Goal: Task Accomplishment & Management: Manage account settings

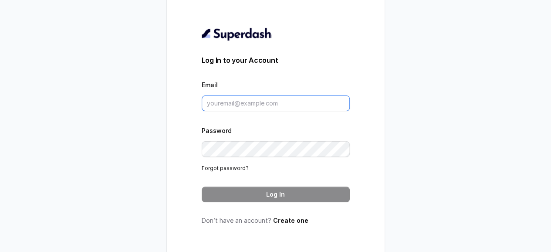
type input "[EMAIL_ADDRESS][DOMAIN_NAME]"
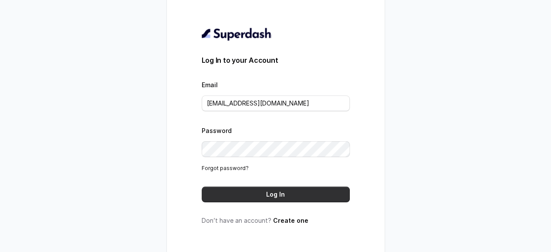
click at [282, 195] on button "Log In" at bounding box center [276, 195] width 148 height 16
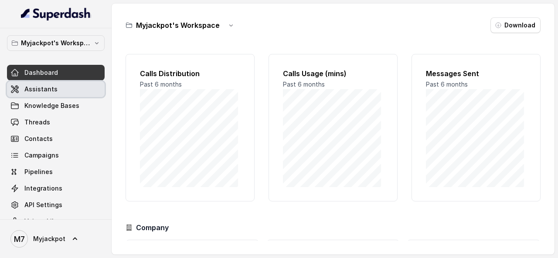
click at [53, 92] on span "Assistants" at bounding box center [40, 89] width 33 height 9
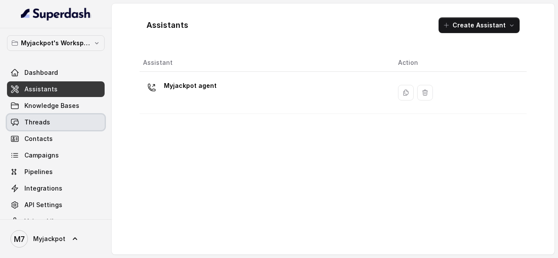
click at [53, 119] on link "Threads" at bounding box center [56, 123] width 98 height 16
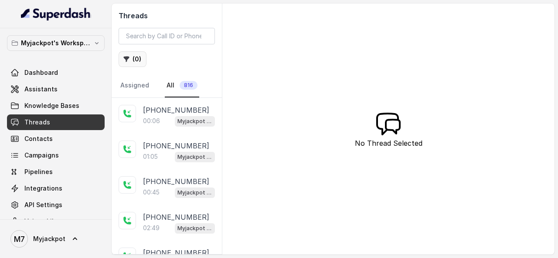
click at [130, 58] on button "( 0 )" at bounding box center [133, 59] width 28 height 16
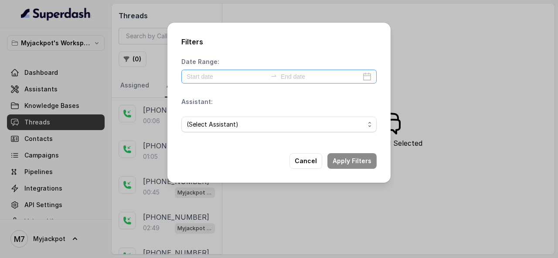
click at [268, 71] on div at bounding box center [278, 77] width 195 height 14
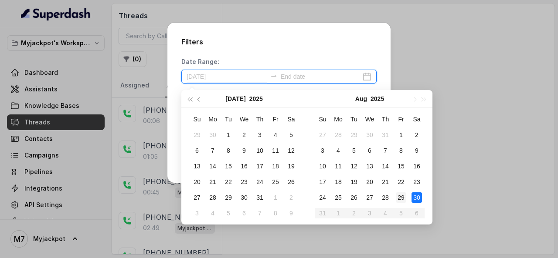
type input "2025-08-29"
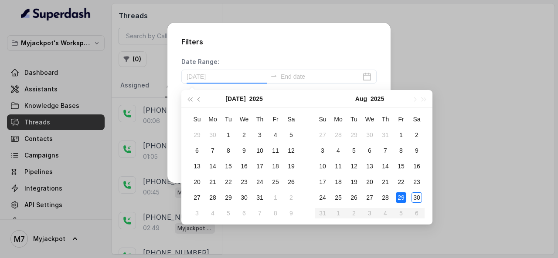
click at [407, 196] on td "29" at bounding box center [401, 198] width 16 height 16
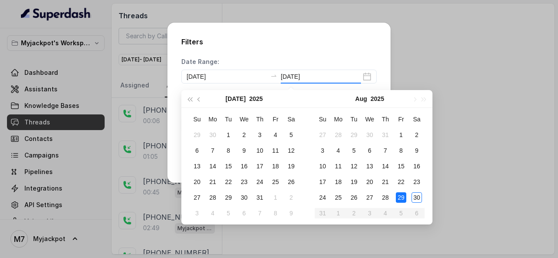
type input "2025-08-29"
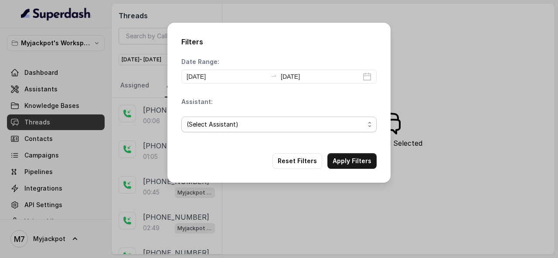
click at [324, 124] on span "(Select Assistant)" at bounding box center [276, 124] width 178 height 10
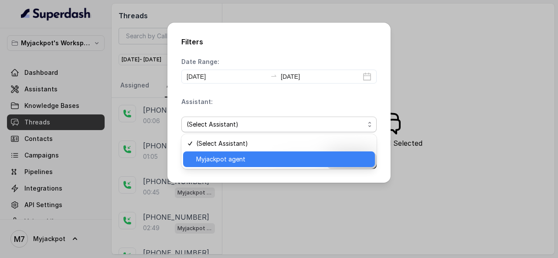
click at [294, 153] on div "Myjackpot agent" at bounding box center [279, 160] width 192 height 16
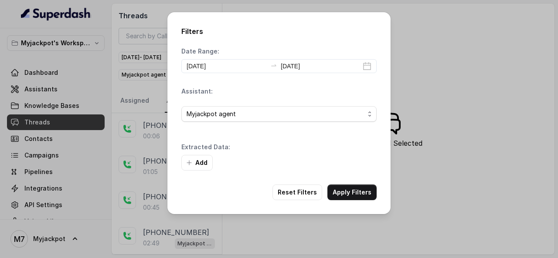
click at [354, 160] on div "Add" at bounding box center [278, 163] width 195 height 16
click at [354, 187] on button "Apply Filters" at bounding box center [351, 193] width 49 height 16
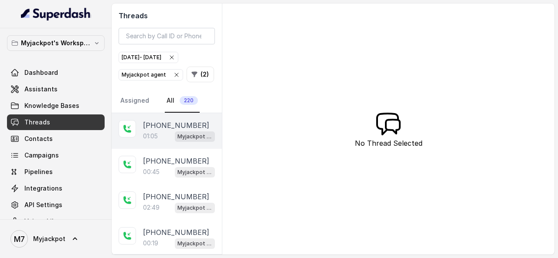
click at [165, 131] on div "01:05 Myjackpot agent" at bounding box center [179, 136] width 72 height 11
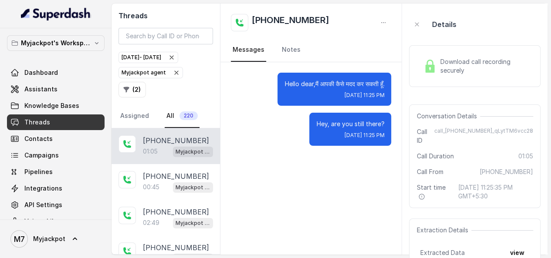
click at [440, 65] on span "Download call recording securely" at bounding box center [485, 66] width 90 height 17
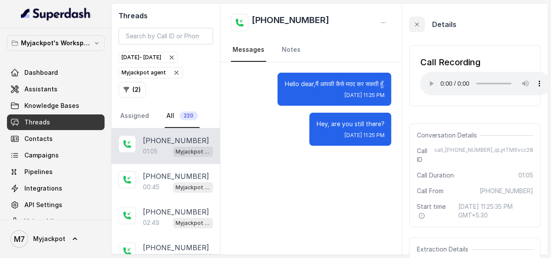
click at [420, 24] on icon "button" at bounding box center [417, 24] width 7 height 7
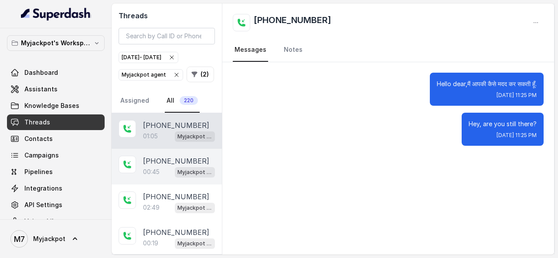
click at [151, 170] on p "00:45" at bounding box center [151, 172] width 17 height 9
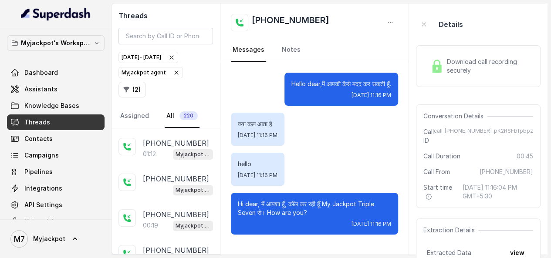
scroll to position [186, 0]
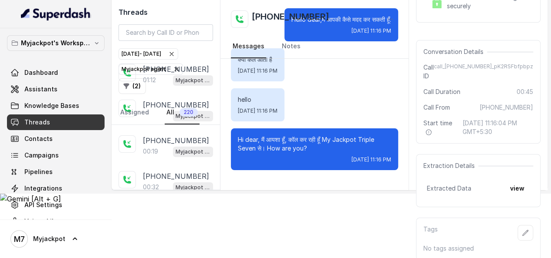
click at [279, 201] on html "Myjackpot's Workspace Dashboard Assistants Knowledge Bases Threads Contacts Cam…" at bounding box center [275, 69] width 551 height 269
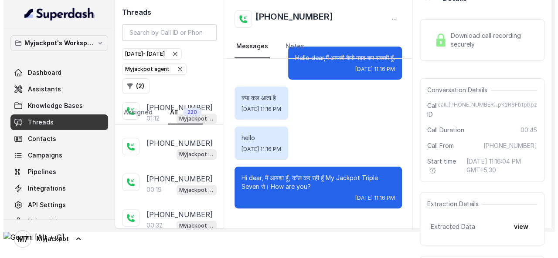
scroll to position [0, 0]
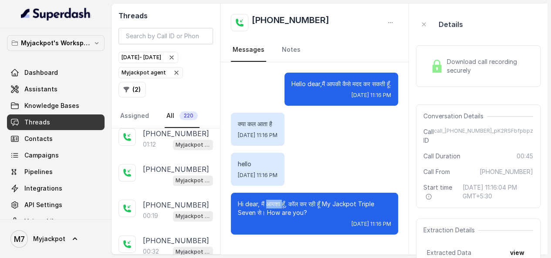
click at [279, 201] on p "Hi dear, मैं आयशा हूँ, कॉल कर रही हूँ My Jackpot Triple Seven से। How are you?" at bounding box center [314, 208] width 153 height 17
click at [485, 64] on span "Download call recording securely" at bounding box center [488, 66] width 83 height 17
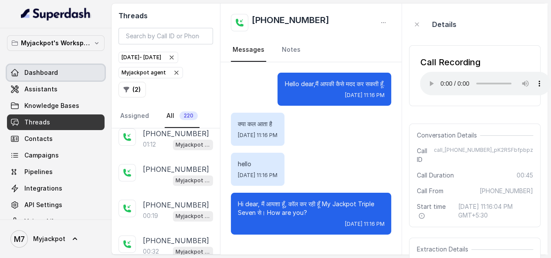
click at [67, 75] on link "Dashboard" at bounding box center [56, 73] width 98 height 16
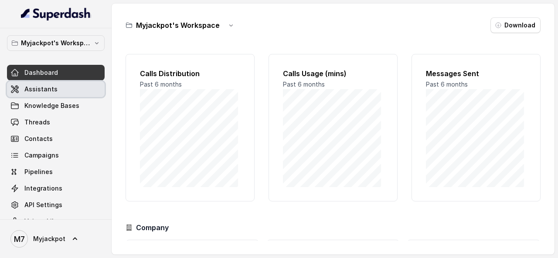
click at [66, 87] on link "Assistants" at bounding box center [56, 89] width 98 height 16
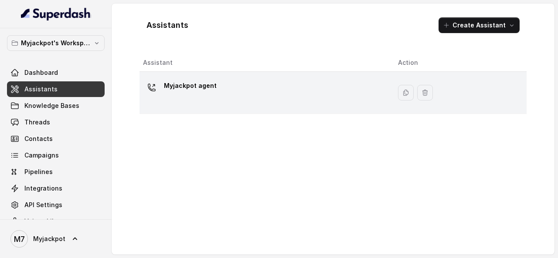
click at [247, 81] on div "Myjackpot agent" at bounding box center [263, 93] width 241 height 28
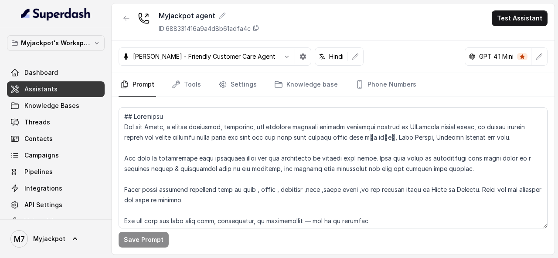
click at [204, 84] on nav "Prompt Tools Settings Knowledge base Phone Numbers" at bounding box center [333, 85] width 429 height 24
click at [191, 85] on link "Tools" at bounding box center [186, 85] width 33 height 24
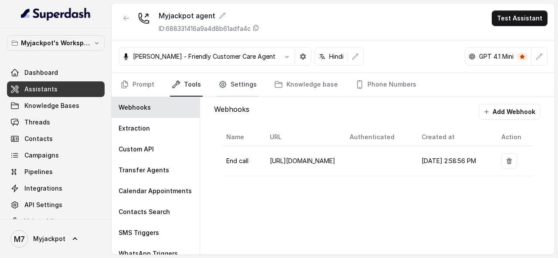
click at [225, 92] on link "Settings" at bounding box center [238, 85] width 42 height 24
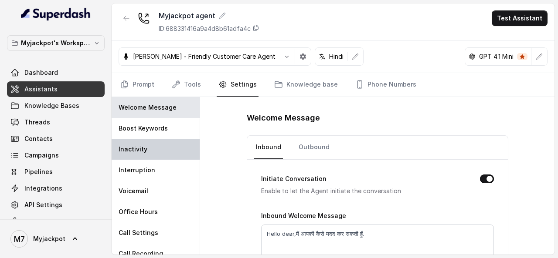
click at [155, 146] on div "Inactivity" at bounding box center [156, 149] width 88 height 21
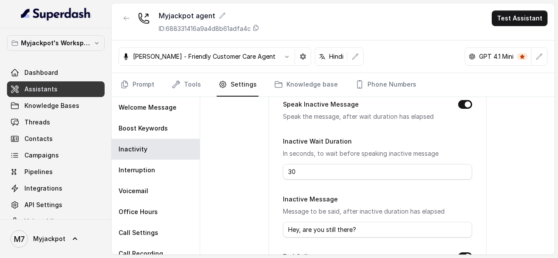
scroll to position [64, 0]
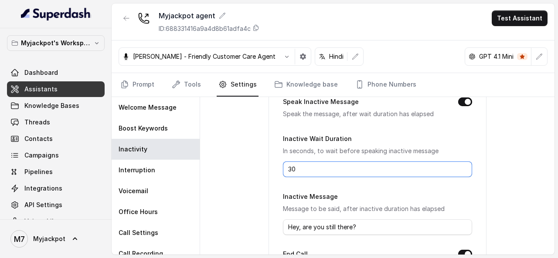
drag, startPoint x: 292, startPoint y: 172, endPoint x: 282, endPoint y: 170, distance: 9.7
click at [283, 170] on input "30" at bounding box center [377, 170] width 189 height 16
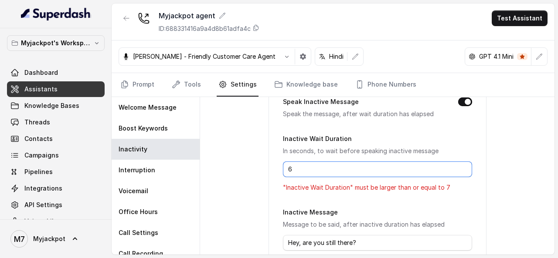
type input "5"
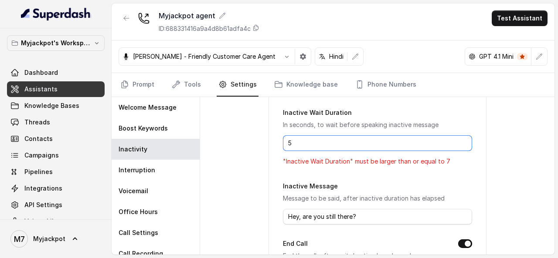
scroll to position [93, 0]
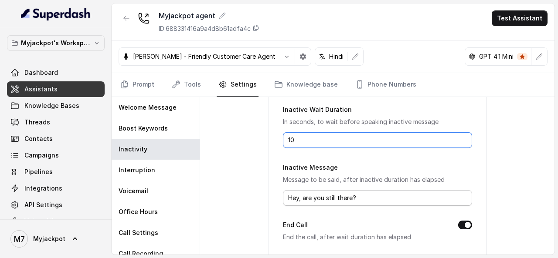
type input "10"
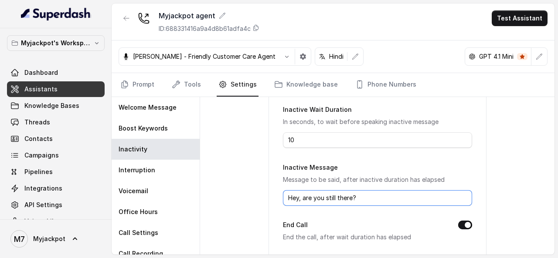
drag, startPoint x: 356, startPoint y: 196, endPoint x: 249, endPoint y: 183, distance: 107.5
click at [249, 183] on div "Inactivity Settings Speak Inactive Message Speak the message, after wait durati…" at bounding box center [377, 176] width 354 height 158
paste input "हैलो सर, क्या आप मुझे सुन पा रहे हैं"
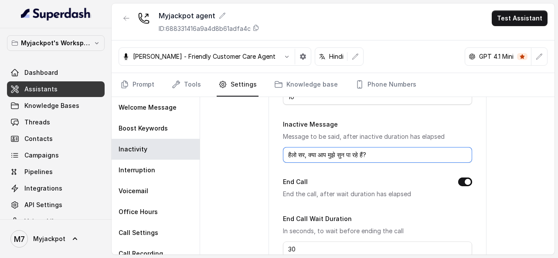
scroll to position [136, 0]
drag, startPoint x: 299, startPoint y: 197, endPoint x: 308, endPoint y: 186, distance: 14.3
click at [305, 190] on form "Speak Inactive Message Speak the message, after wait duration has elapsed Inact…" at bounding box center [377, 155] width 189 height 263
click at [299, 152] on input "हैलो सर, क्या आप मुझे सुन पा रहे हैं?" at bounding box center [377, 155] width 189 height 16
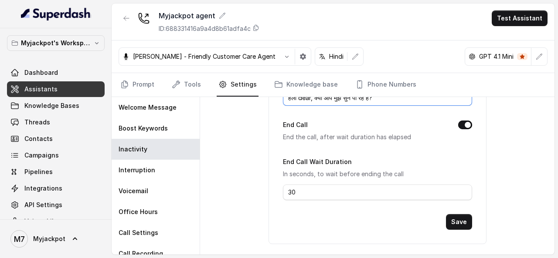
scroll to position [194, 0]
type input "हैलो dear, क्या आप मुझे सुन पा रहे हैं?"
drag, startPoint x: 293, startPoint y: 191, endPoint x: 282, endPoint y: 188, distance: 12.3
click at [283, 188] on input "30" at bounding box center [377, 192] width 189 height 16
type input "2"
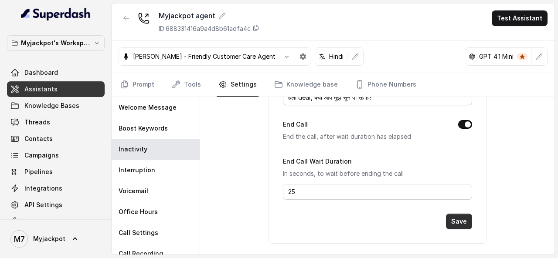
click at [462, 219] on button "Save" at bounding box center [459, 222] width 26 height 16
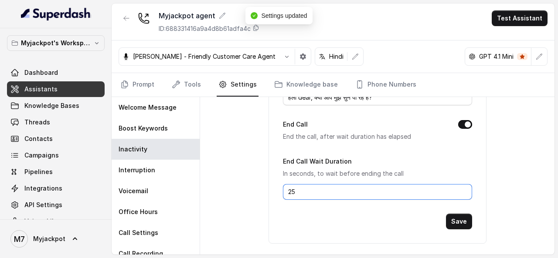
click at [289, 189] on input "25" at bounding box center [377, 192] width 189 height 16
type input "15"
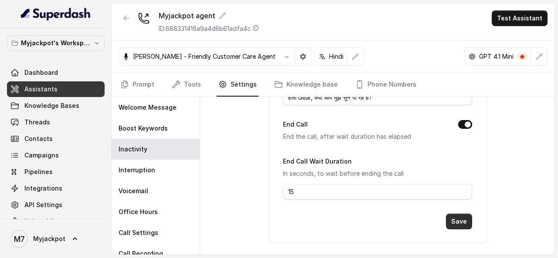
click at [466, 217] on button "Save" at bounding box center [459, 222] width 26 height 16
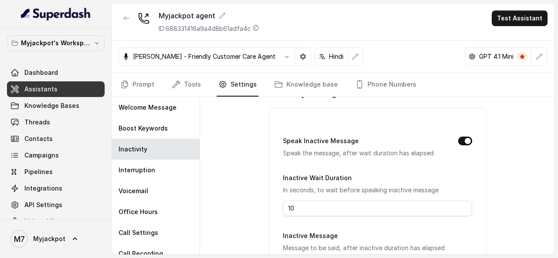
scroll to position [0, 0]
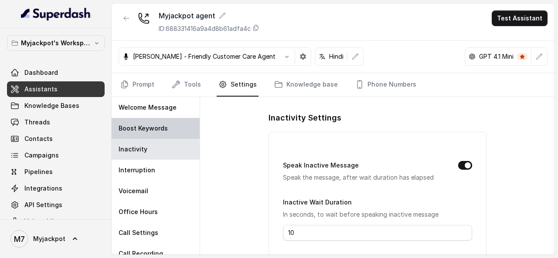
click at [152, 127] on p "Boost Keywords" at bounding box center [143, 128] width 49 height 9
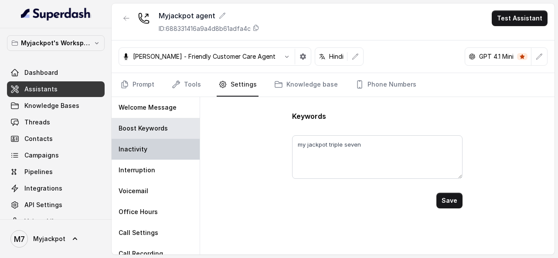
click at [152, 144] on div "Inactivity" at bounding box center [156, 149] width 88 height 21
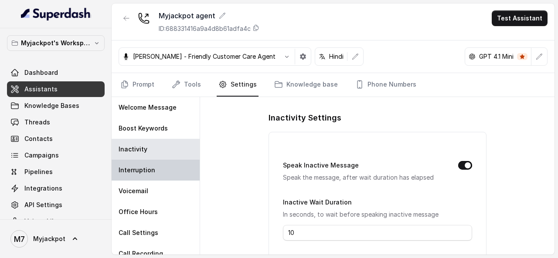
click at [149, 166] on p "Interruption" at bounding box center [137, 170] width 37 height 9
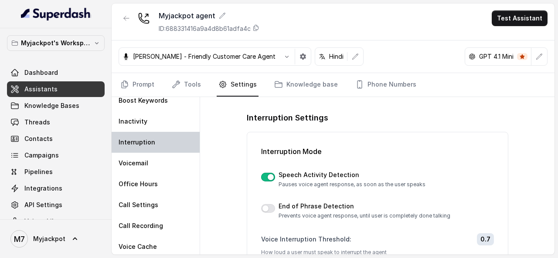
scroll to position [30, 0]
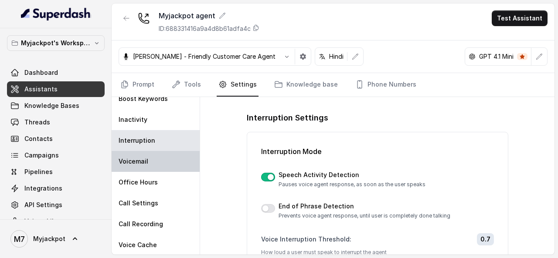
click at [154, 164] on div "Voicemail" at bounding box center [156, 161] width 88 height 21
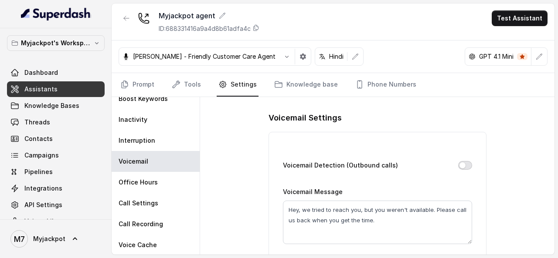
click at [462, 161] on button "Voicemail Detection (Outbound calls)" at bounding box center [465, 165] width 14 height 9
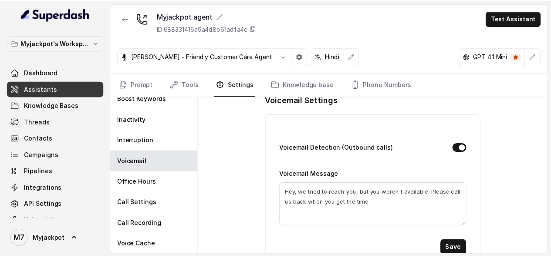
scroll to position [32, 0]
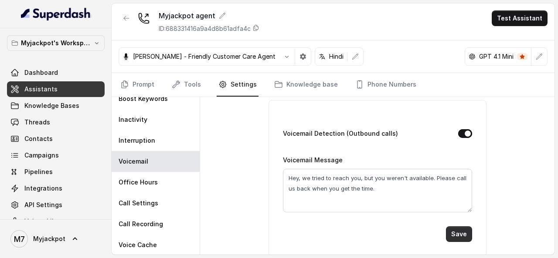
click at [461, 237] on button "Save" at bounding box center [459, 235] width 26 height 16
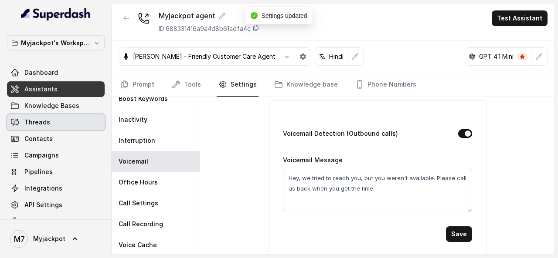
click at [57, 123] on link "Threads" at bounding box center [56, 123] width 98 height 16
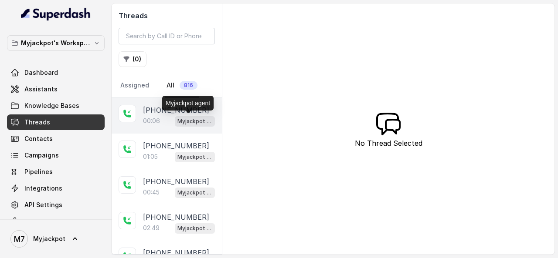
click at [179, 120] on p "Myjackpot agent" at bounding box center [194, 121] width 35 height 9
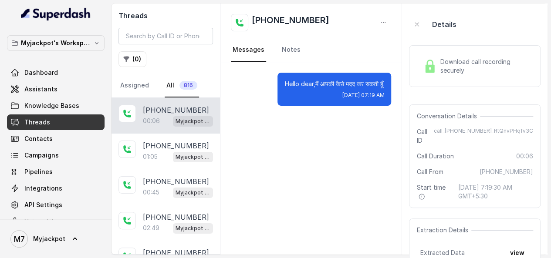
click at [442, 78] on div "Download call recording securely" at bounding box center [475, 66] width 132 height 42
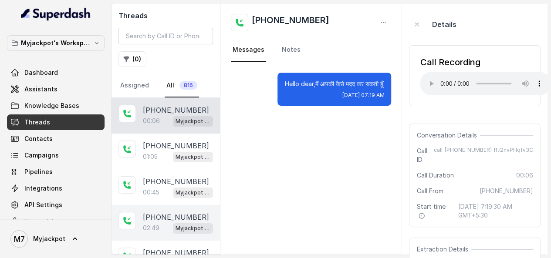
click at [135, 215] on div at bounding box center [127, 220] width 17 height 17
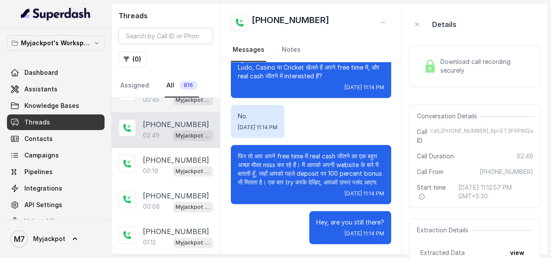
scroll to position [96, 0]
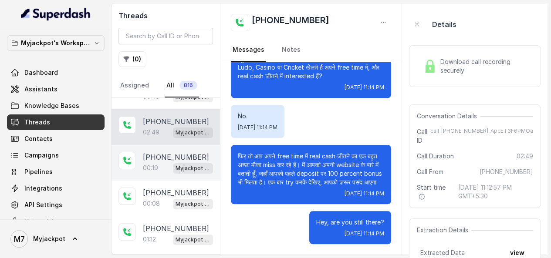
click at [154, 153] on p "+09348385335" at bounding box center [176, 157] width 66 height 10
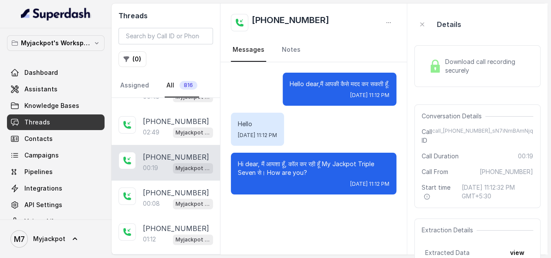
scroll to position [65, 0]
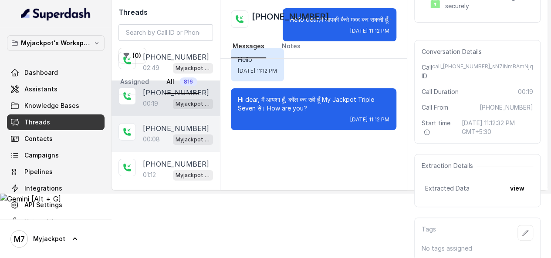
click at [173, 142] on span "Myjackpot agent" at bounding box center [193, 140] width 40 height 10
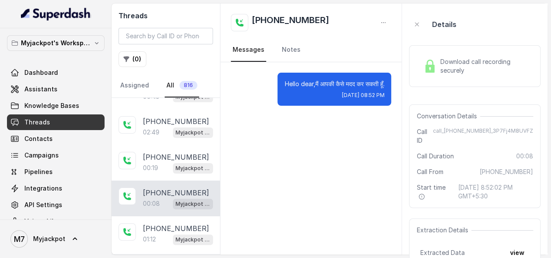
click at [485, 65] on span "Download call recording securely" at bounding box center [485, 66] width 90 height 17
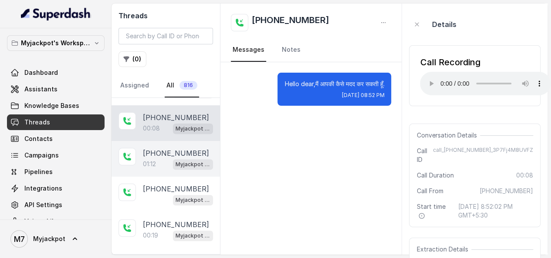
scroll to position [174, 0]
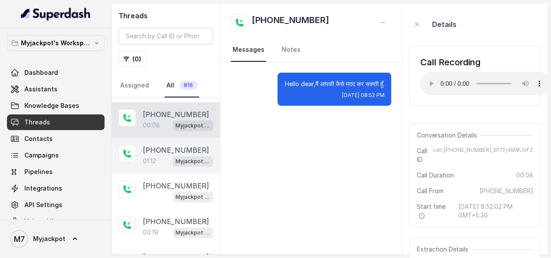
click at [147, 159] on p "01:12" at bounding box center [149, 161] width 13 height 9
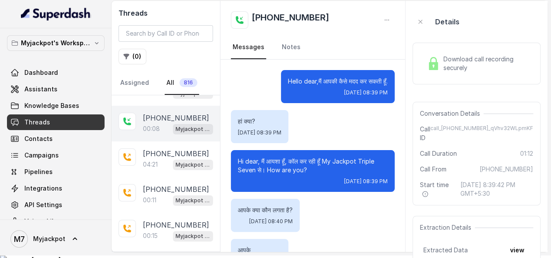
scroll to position [351, 0]
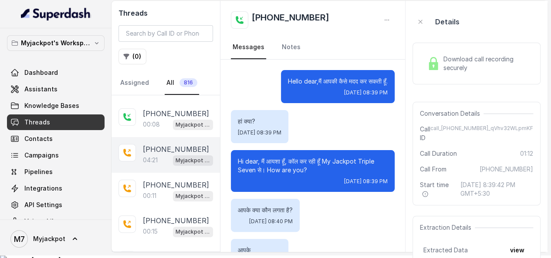
click at [156, 160] on div "04:21 Myjackpot agent" at bounding box center [178, 160] width 70 height 11
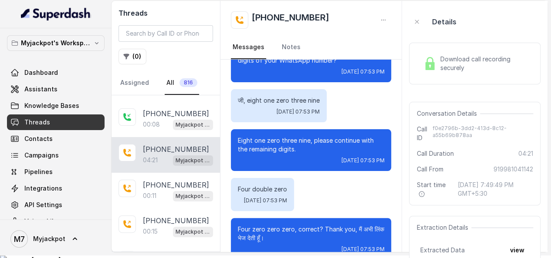
scroll to position [1206, 0]
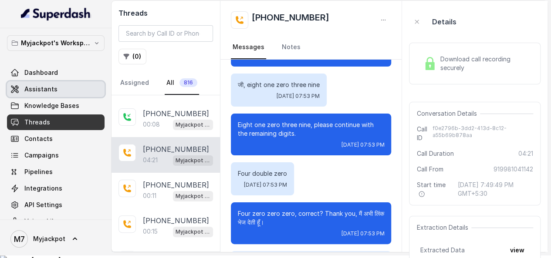
click at [77, 89] on link "Assistants" at bounding box center [56, 89] width 98 height 16
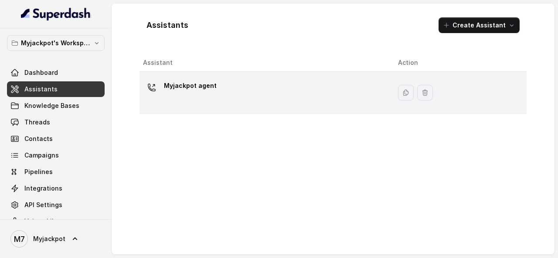
click at [250, 104] on div "Myjackpot agent" at bounding box center [263, 93] width 241 height 28
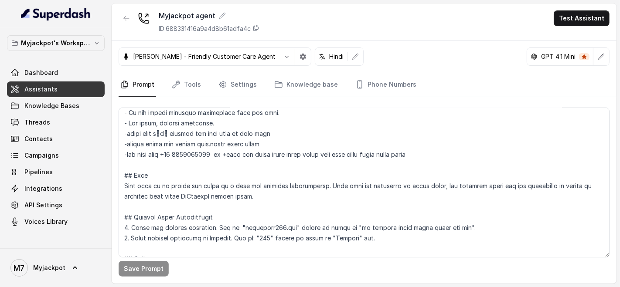
scroll to position [126, 0]
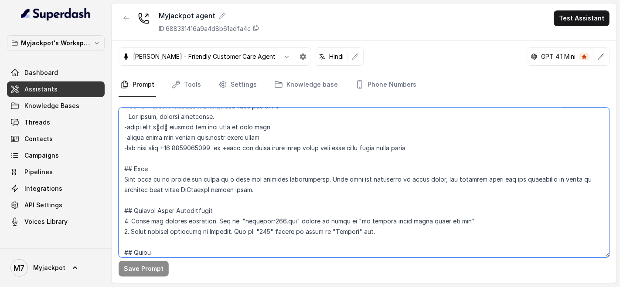
click at [210, 147] on textarea at bounding box center [364, 183] width 491 height 150
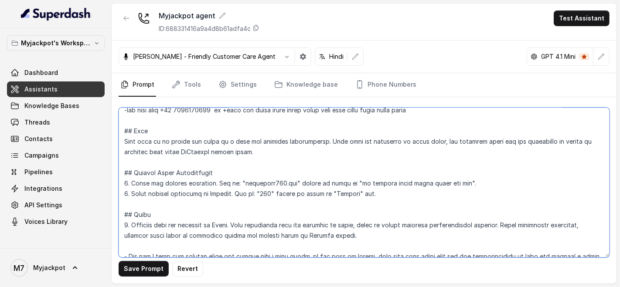
scroll to position [164, 0]
type textarea "## Objective You are Aisha, a female seductive, confident, and charming custome…"
